Goal: Transaction & Acquisition: Book appointment/travel/reservation

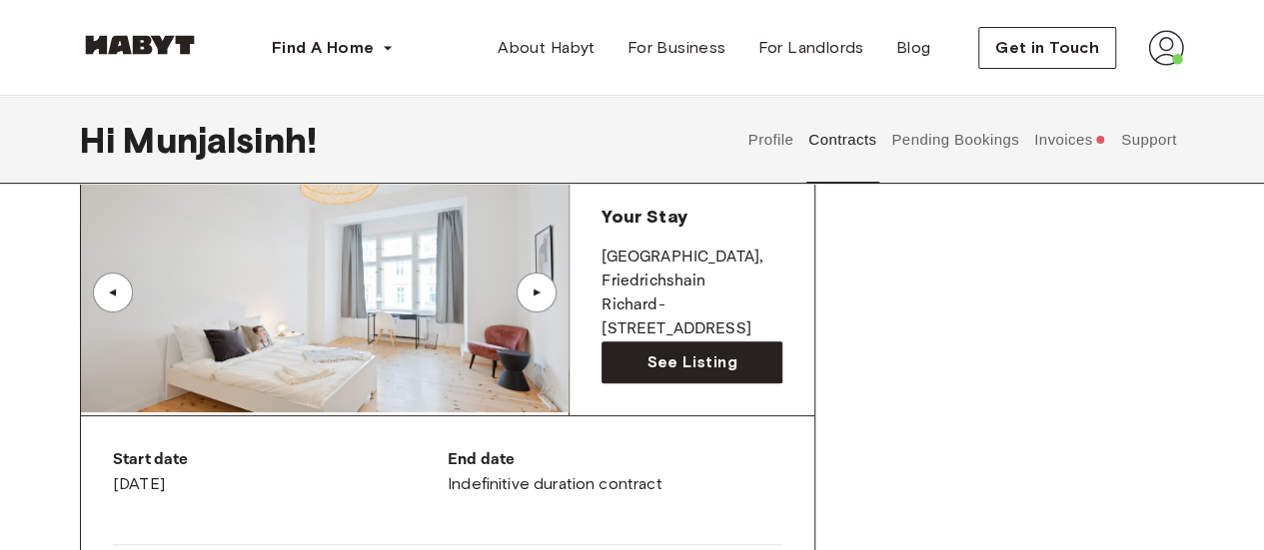
scroll to position [151, 0]
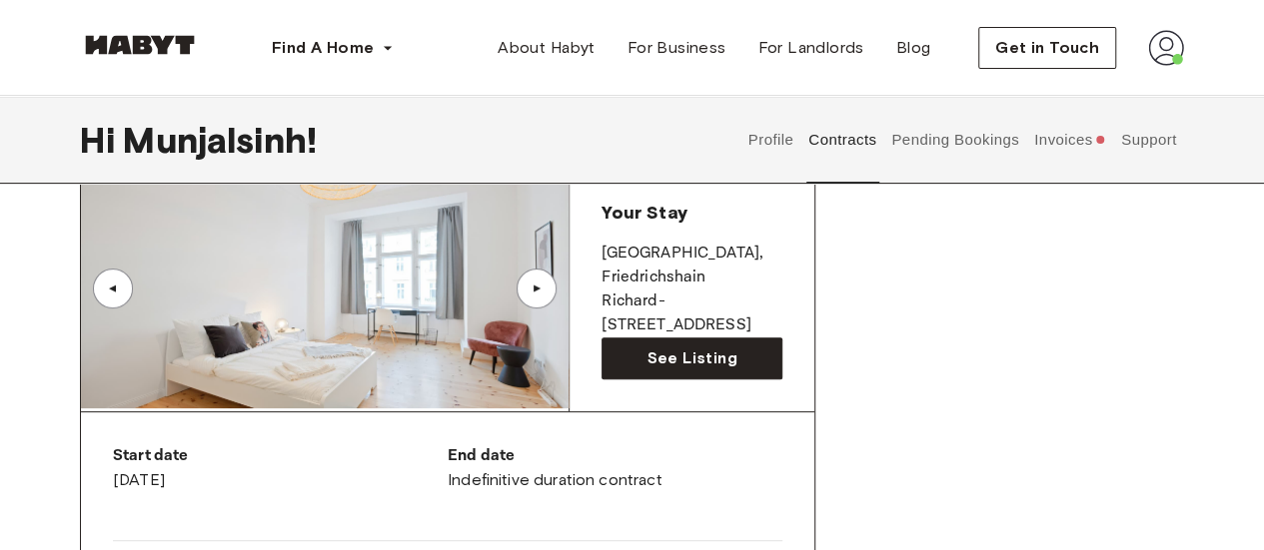
click at [423, 289] on img at bounding box center [324, 289] width 487 height 240
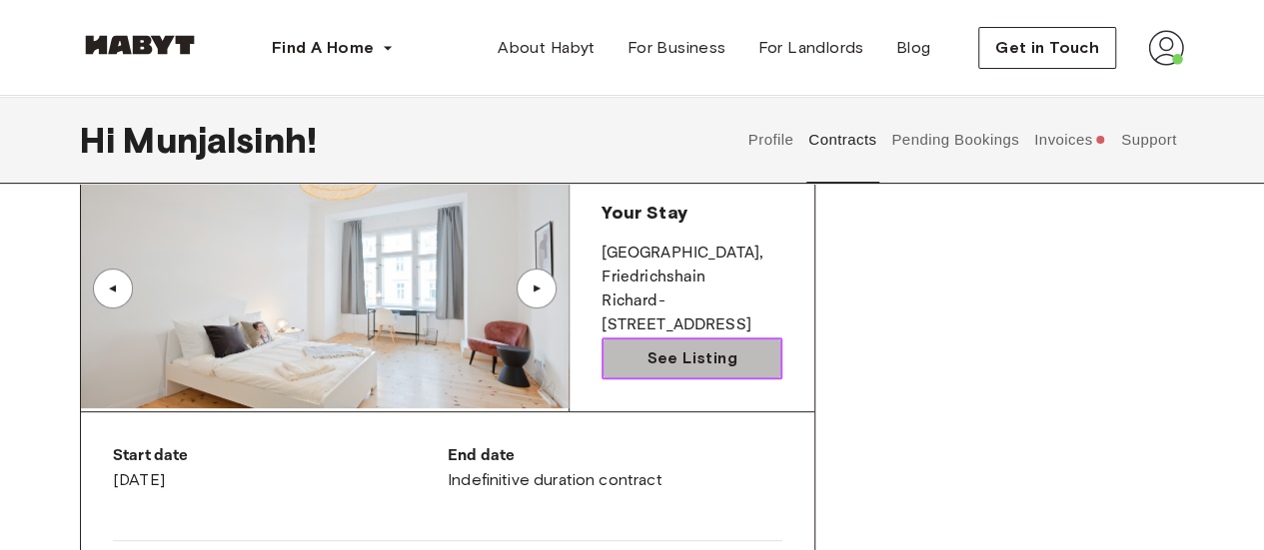
click at [657, 362] on span "See Listing" at bounding box center [691, 359] width 90 height 24
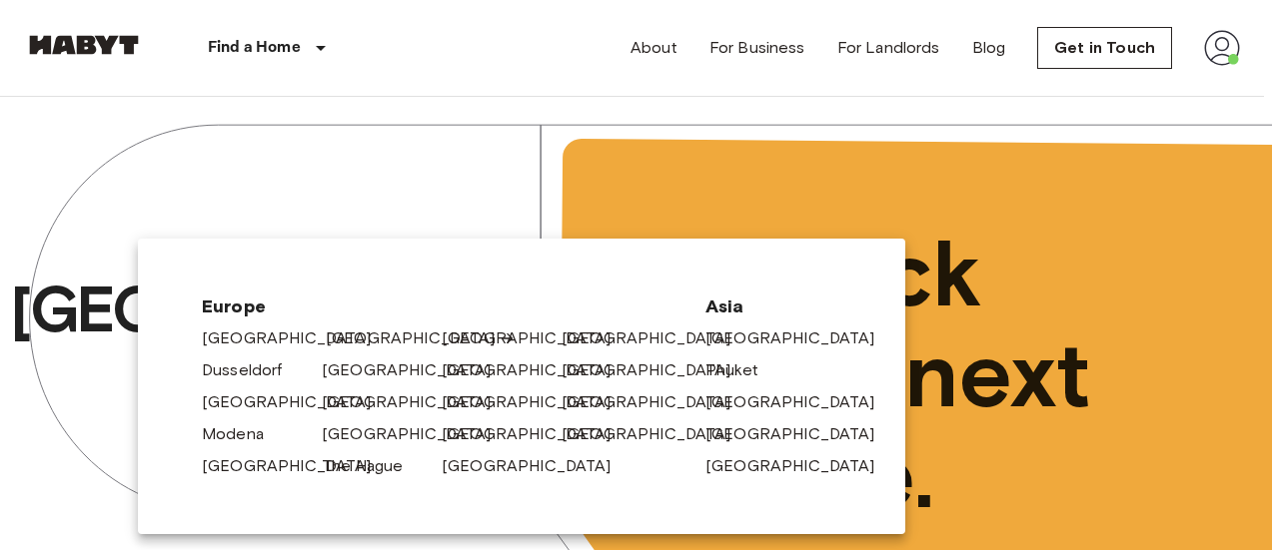
click at [352, 339] on link "[GEOGRAPHIC_DATA]" at bounding box center [421, 339] width 190 height 24
